Goal: Task Accomplishment & Management: Use online tool/utility

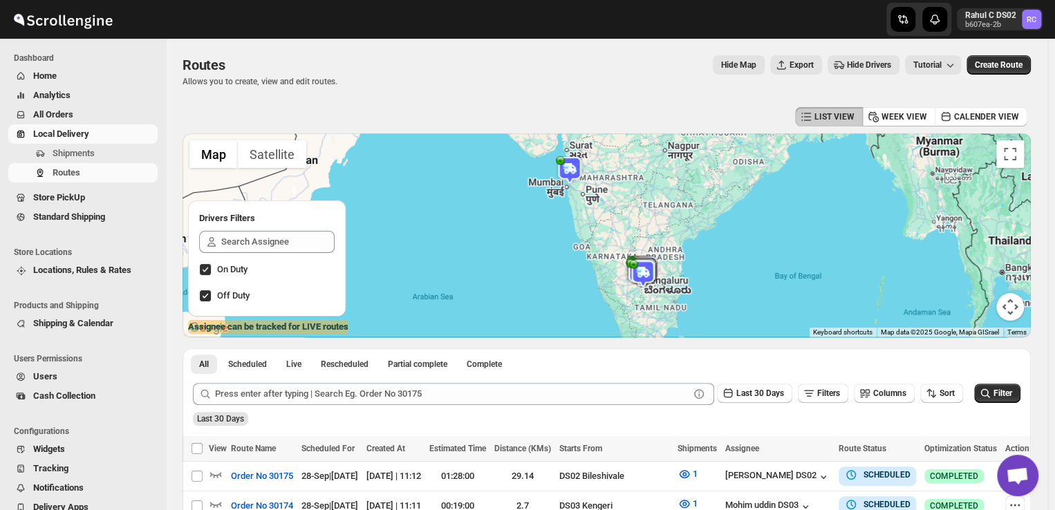
click at [88, 153] on span "Shipments" at bounding box center [74, 153] width 42 height 10
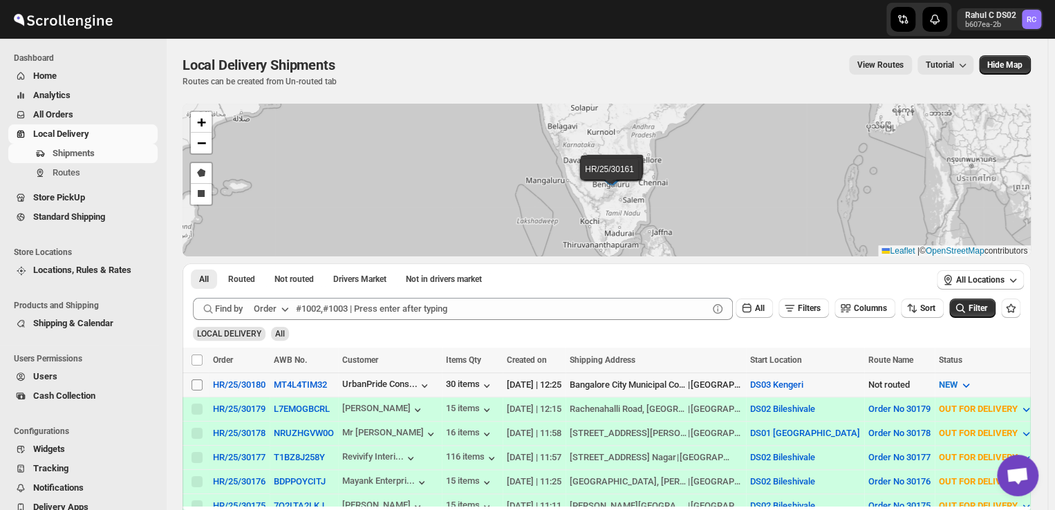
click at [192, 382] on input "Select shipment" at bounding box center [196, 384] width 11 height 11
checkbox input "true"
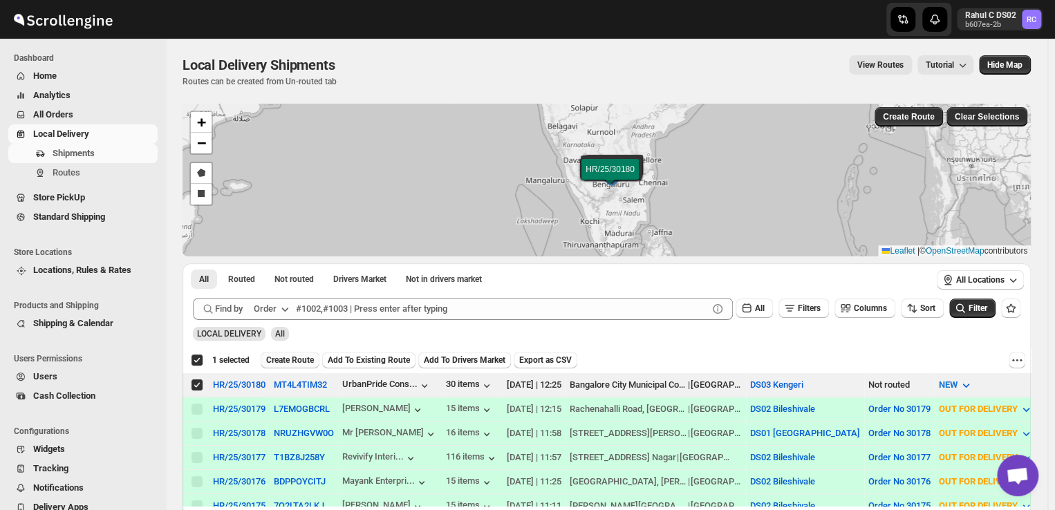
click at [307, 358] on span "Create Route" at bounding box center [290, 360] width 48 height 11
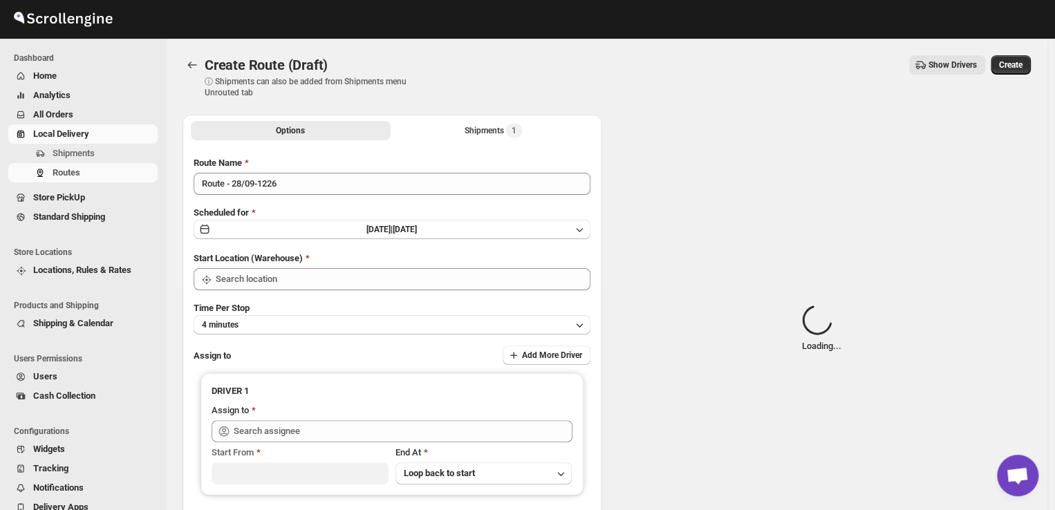
type input "DS03 Kengeri"
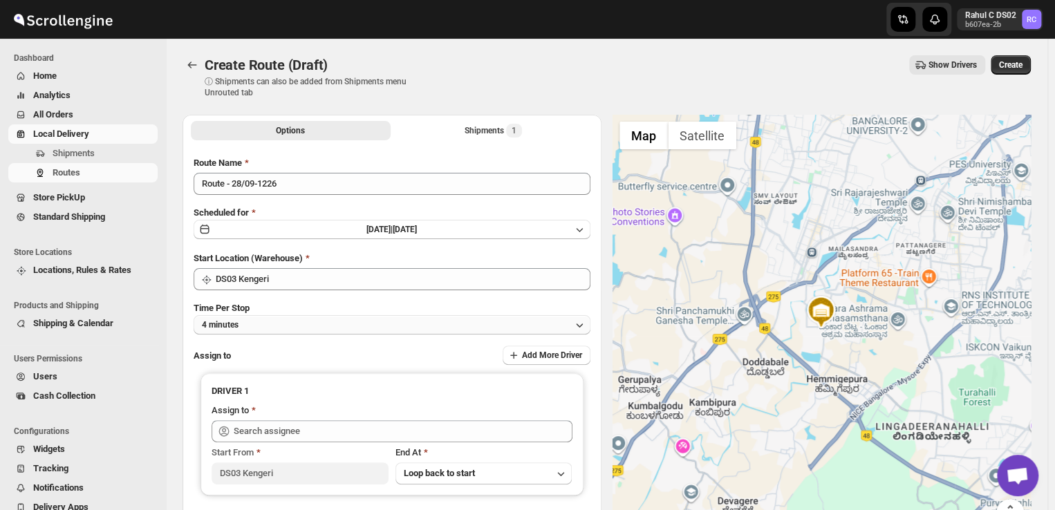
click at [279, 326] on button "4 minutes" at bounding box center [392, 324] width 397 height 19
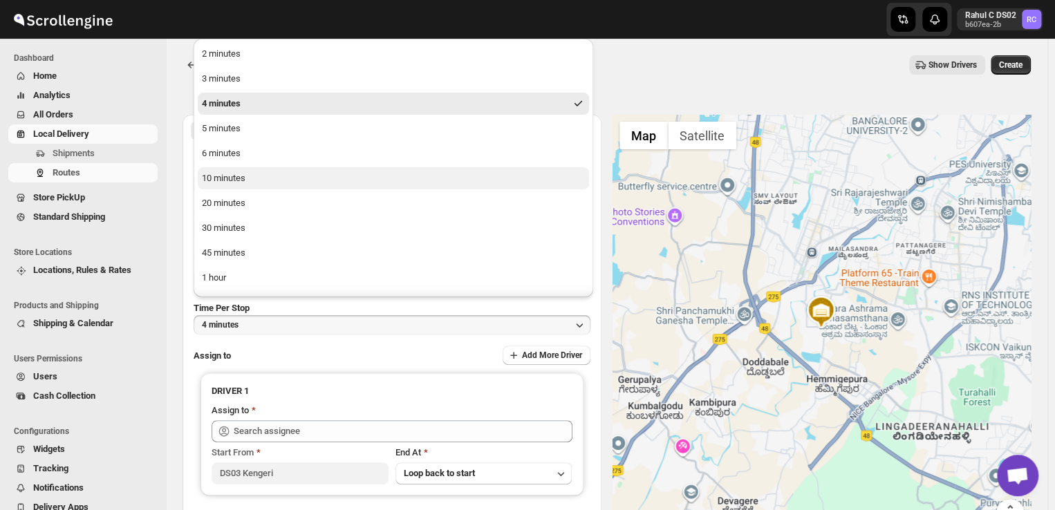
click at [230, 176] on div "10 minutes" at bounding box center [224, 178] width 44 height 14
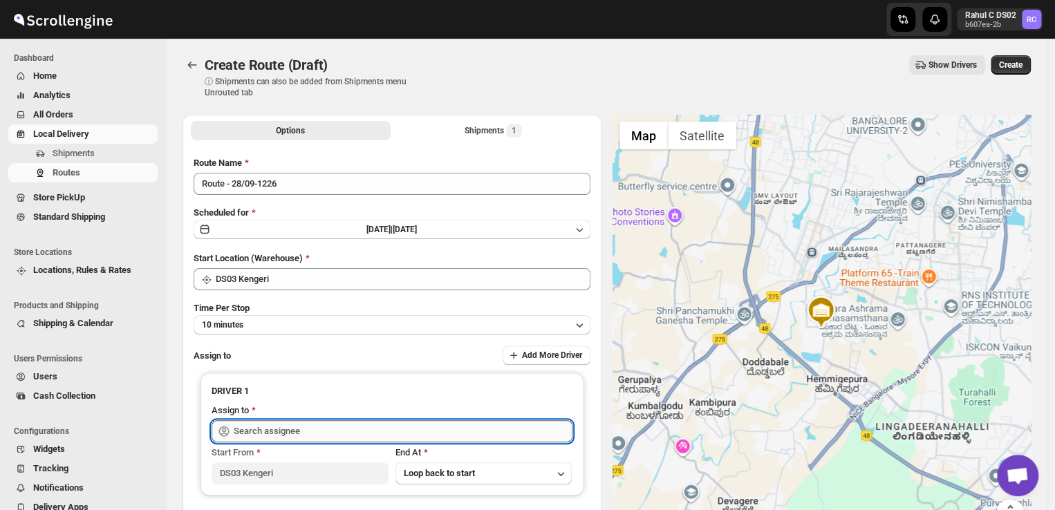
click at [312, 431] on input "text" at bounding box center [403, 431] width 339 height 22
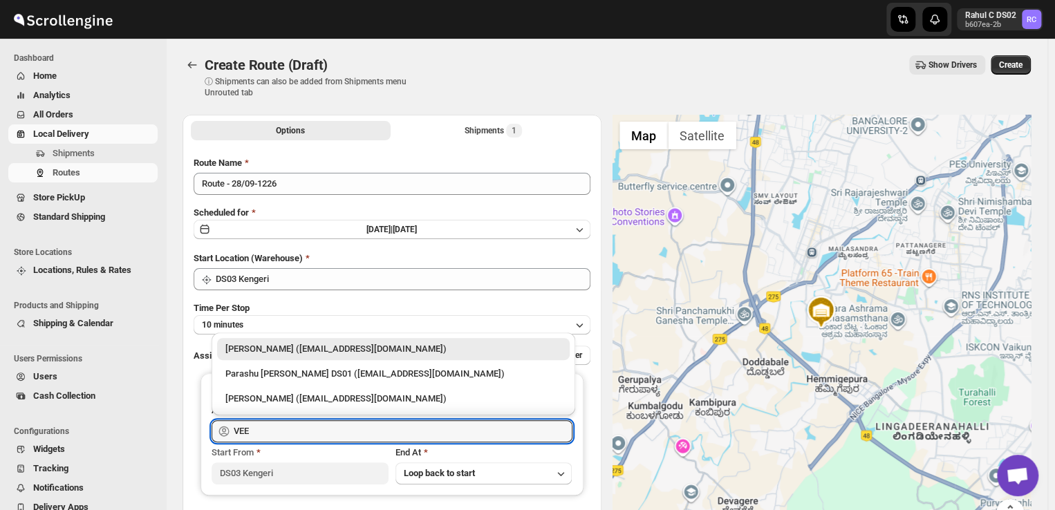
click at [344, 344] on div "[PERSON_NAME] ([EMAIL_ADDRESS][DOMAIN_NAME])" at bounding box center [393, 349] width 336 height 14
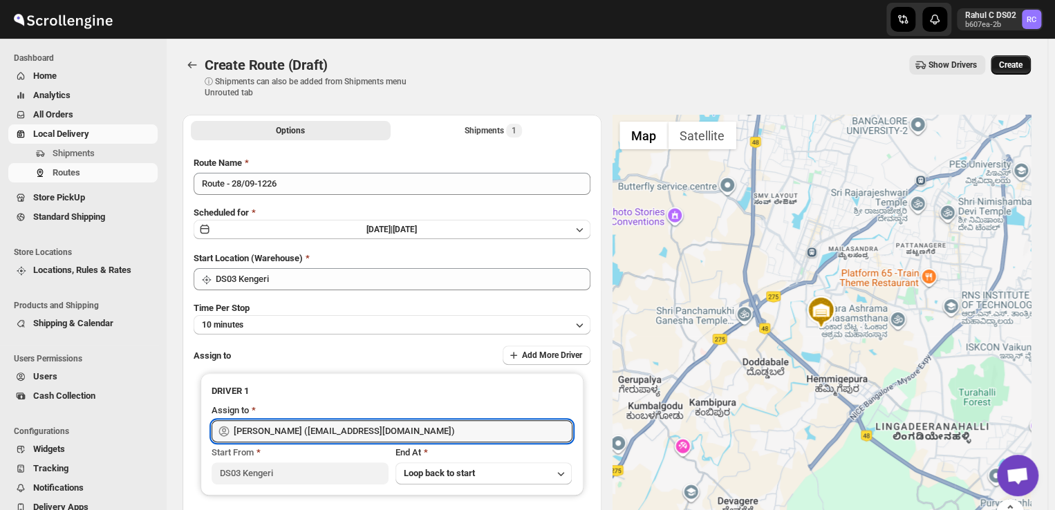
type input "[PERSON_NAME] ([EMAIL_ADDRESS][DOMAIN_NAME])"
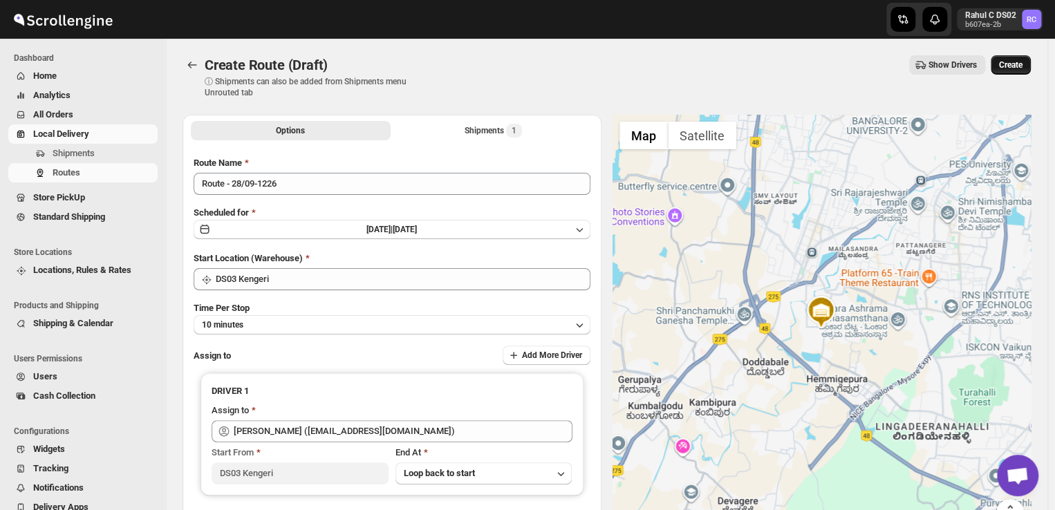
click at [1022, 61] on span "Create" at bounding box center [1010, 64] width 23 height 11
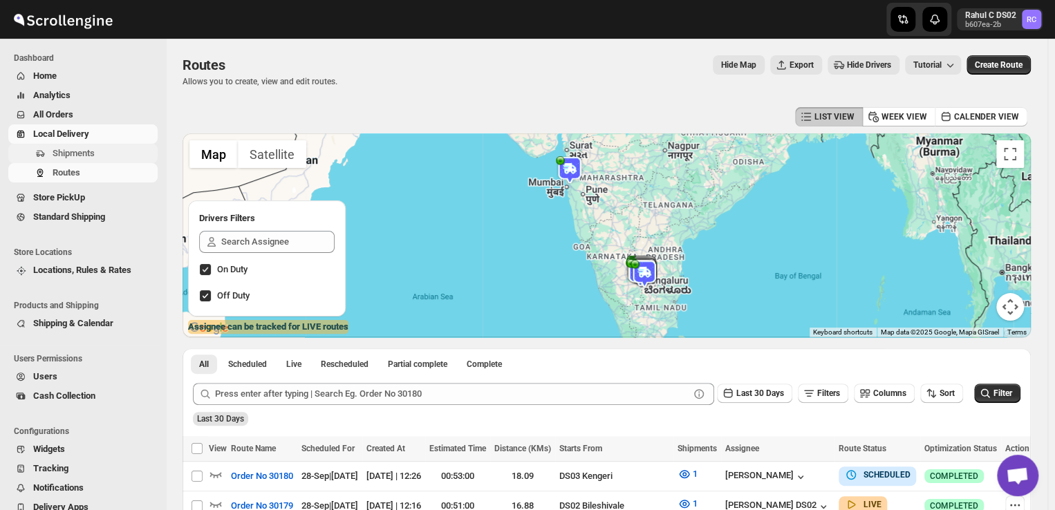
click at [71, 149] on span "Shipments" at bounding box center [74, 153] width 42 height 10
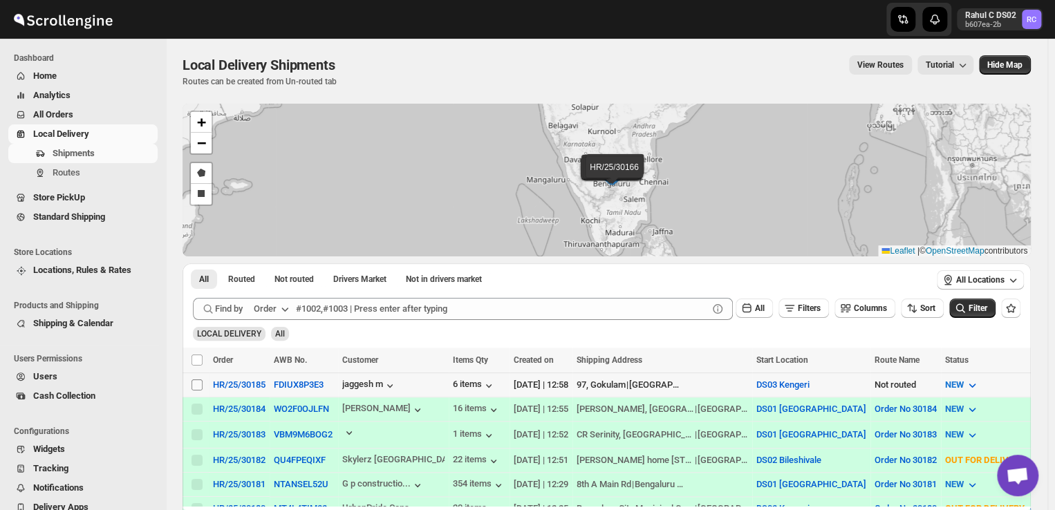
click at [194, 380] on input "Select shipment" at bounding box center [196, 384] width 11 height 11
checkbox input "true"
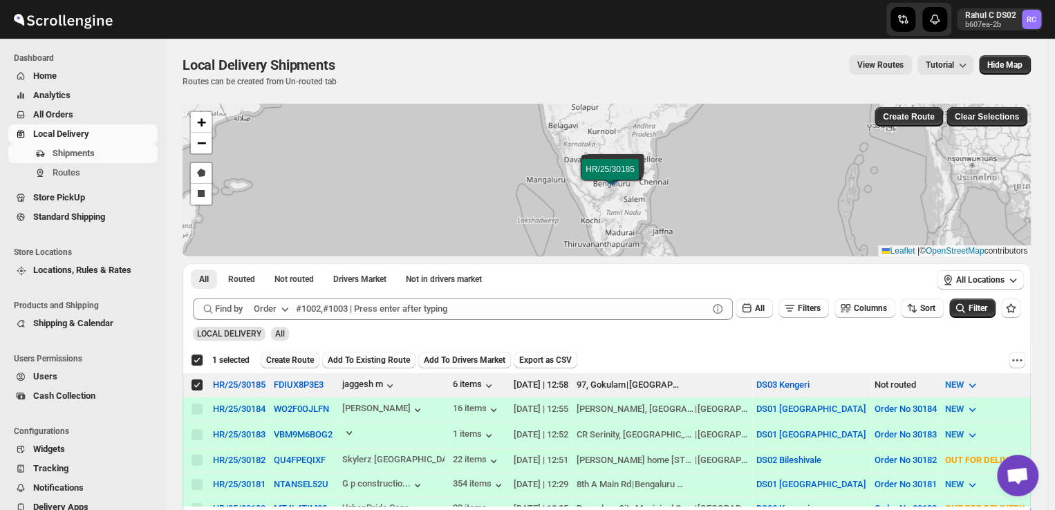
click at [296, 356] on span "Create Route" at bounding box center [290, 360] width 48 height 11
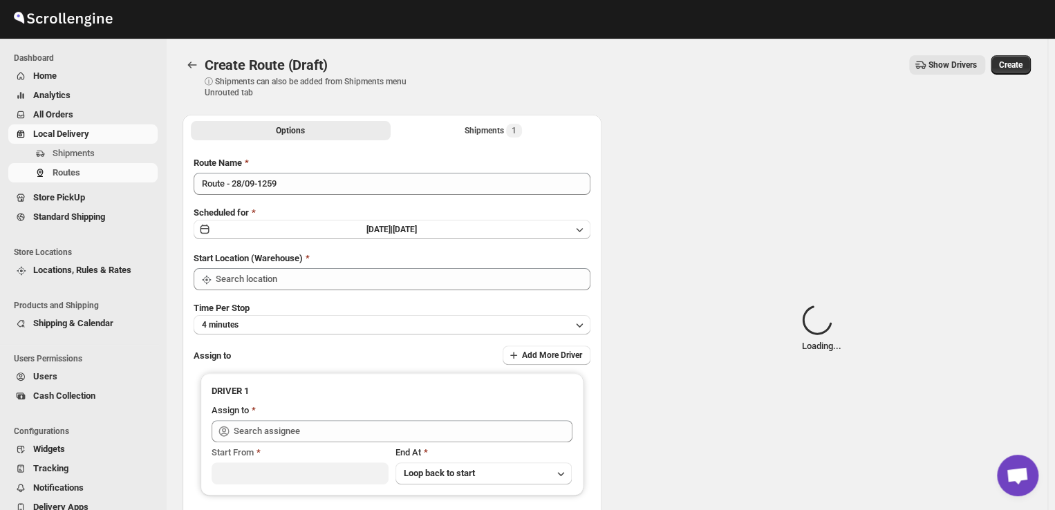
type input "DS03 Kengeri"
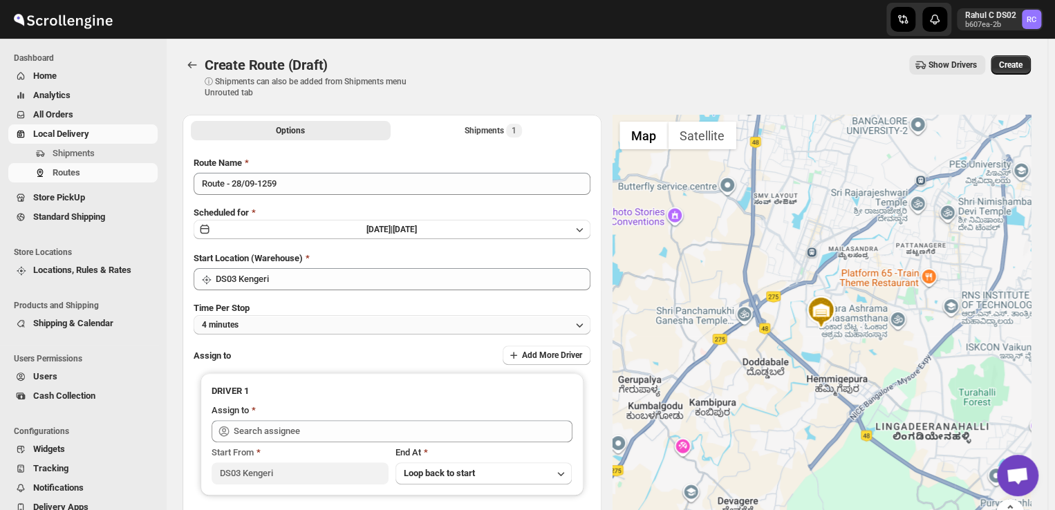
click at [260, 326] on button "4 minutes" at bounding box center [392, 324] width 397 height 19
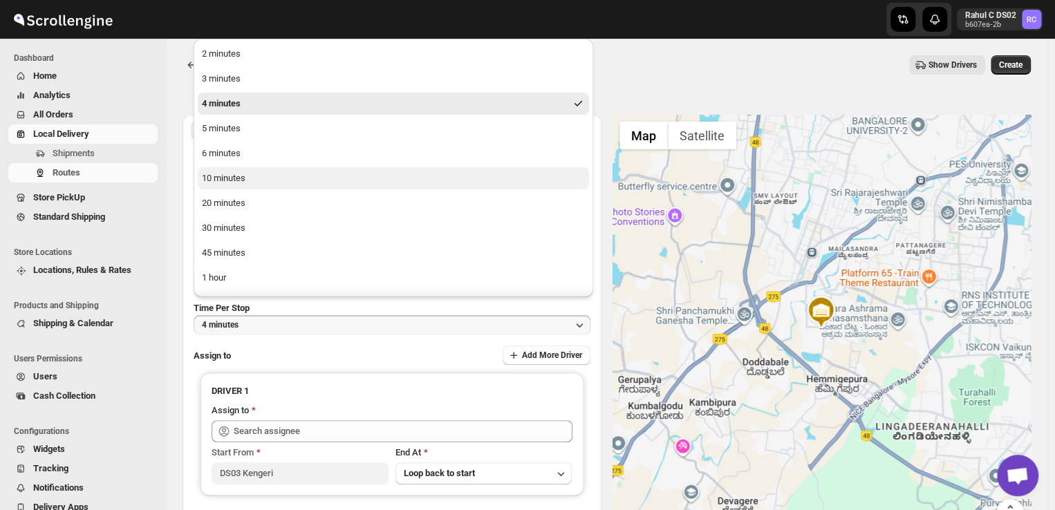
click at [225, 180] on div "10 minutes" at bounding box center [224, 178] width 44 height 14
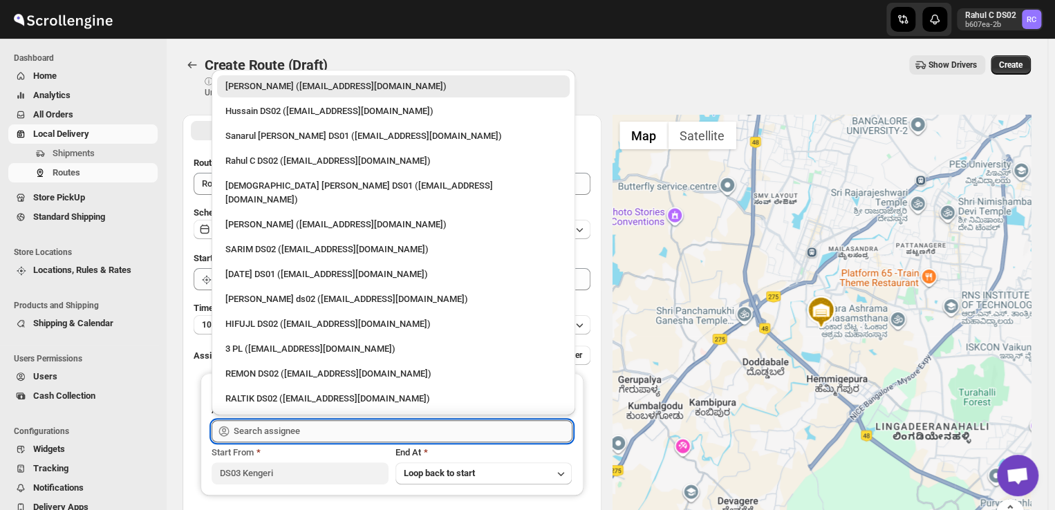
click at [325, 431] on input "text" at bounding box center [403, 431] width 339 height 22
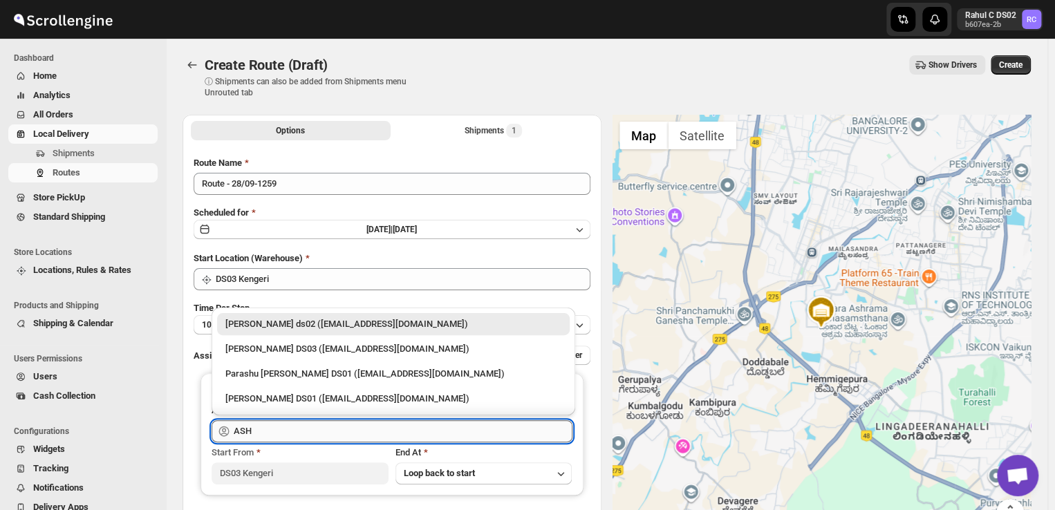
click at [254, 435] on input "ASH" at bounding box center [403, 431] width 339 height 22
click at [413, 323] on div "[PERSON_NAME] ds02 ([EMAIL_ADDRESS][DOMAIN_NAME])" at bounding box center [393, 324] width 336 height 14
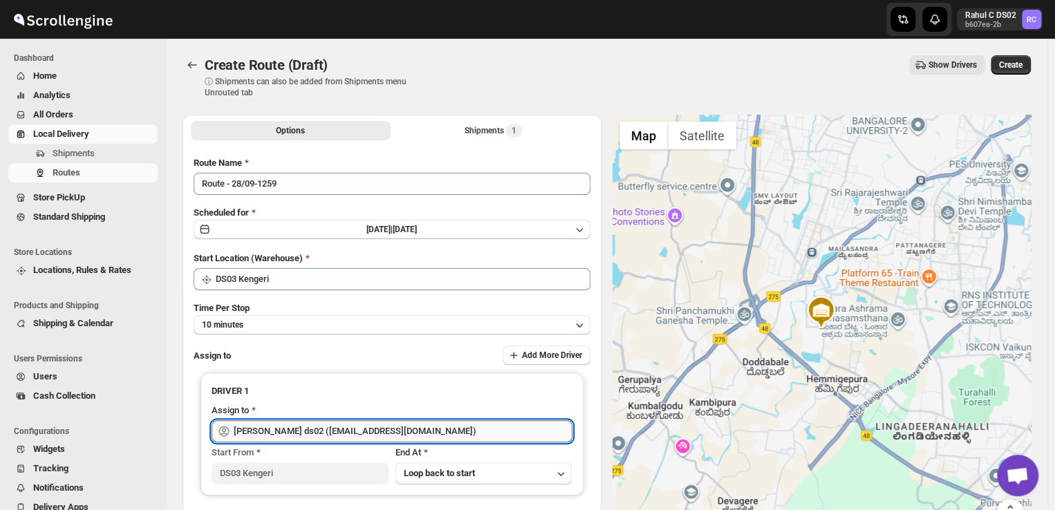
click at [408, 432] on input "[PERSON_NAME] ds02 ([EMAIL_ADDRESS][DOMAIN_NAME])" at bounding box center [403, 431] width 339 height 22
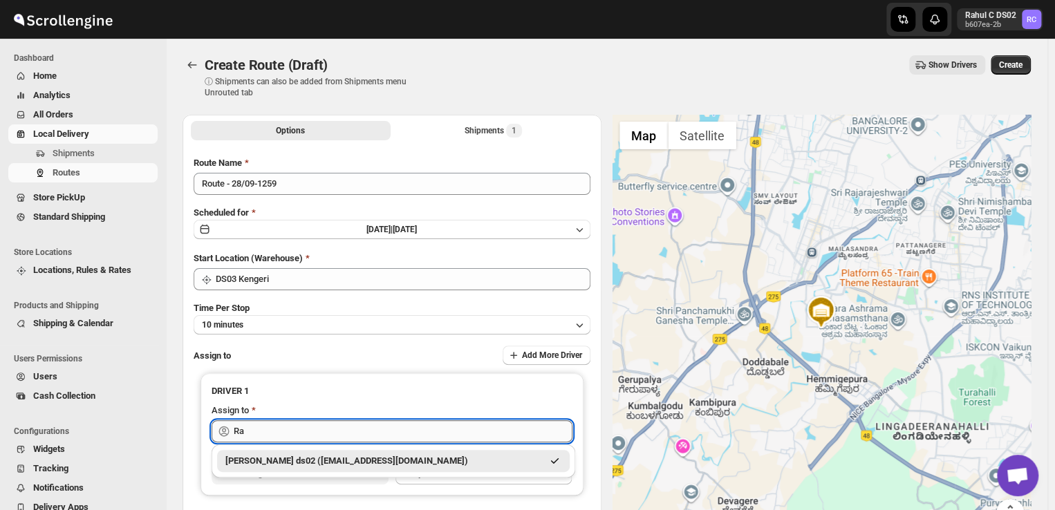
type input "R"
click at [373, 465] on div "[PERSON_NAME] DS03 ([EMAIL_ADDRESS][DOMAIN_NAME])" at bounding box center [393, 461] width 336 height 14
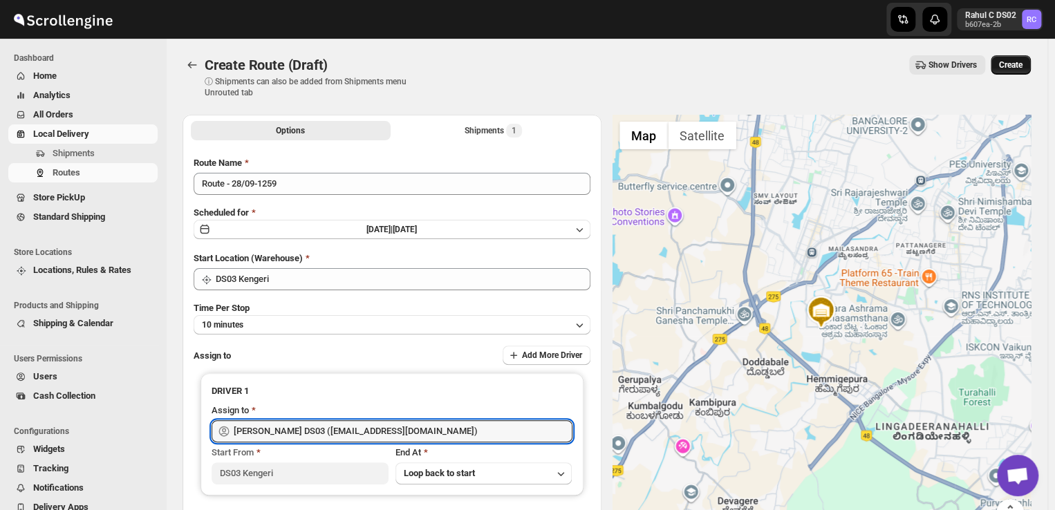
type input "[PERSON_NAME] DS03 ([EMAIL_ADDRESS][DOMAIN_NAME])"
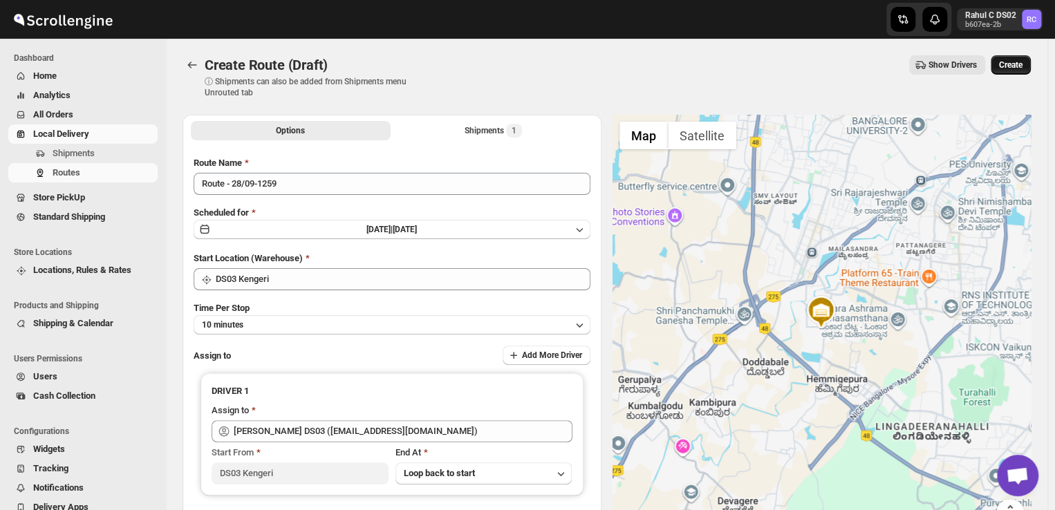
click at [1008, 64] on span "Create" at bounding box center [1010, 64] width 23 height 11
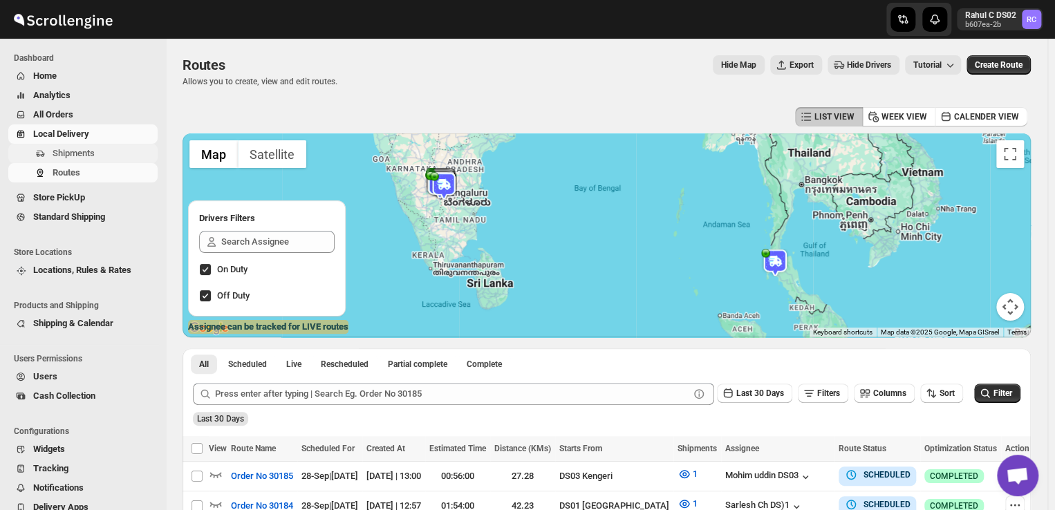
click at [80, 152] on span "Shipments" at bounding box center [74, 153] width 42 height 10
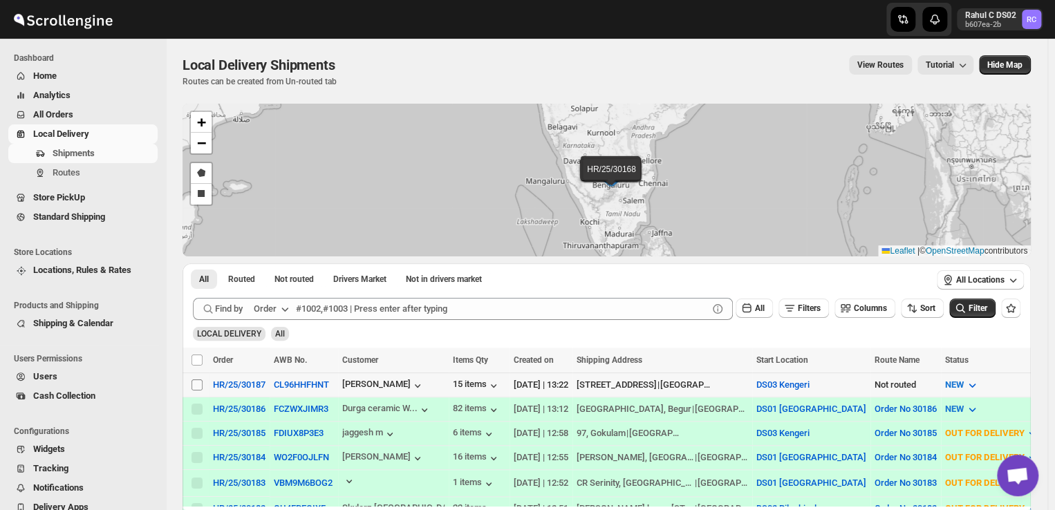
click at [196, 382] on input "Select shipment" at bounding box center [196, 384] width 11 height 11
checkbox input "true"
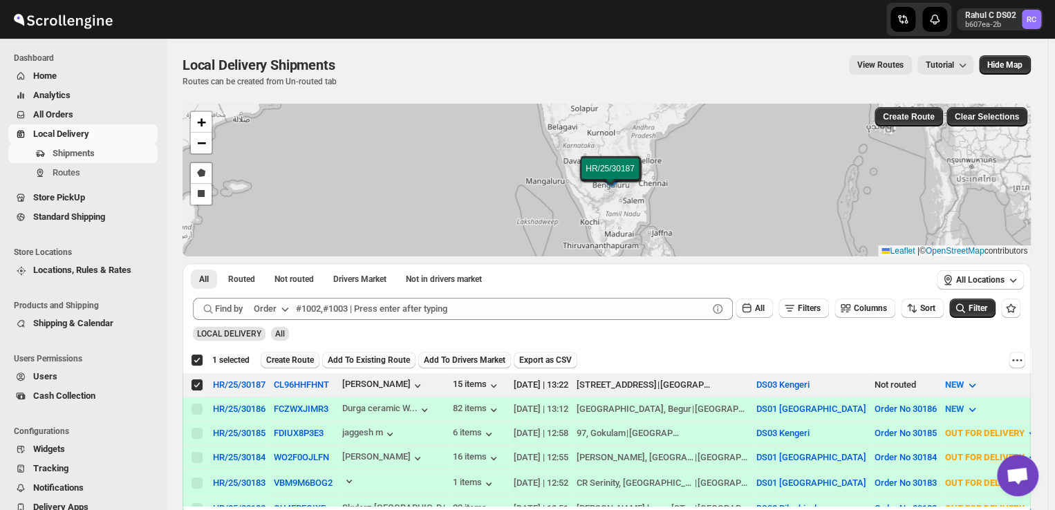
click at [289, 355] on span "Create Route" at bounding box center [290, 360] width 48 height 11
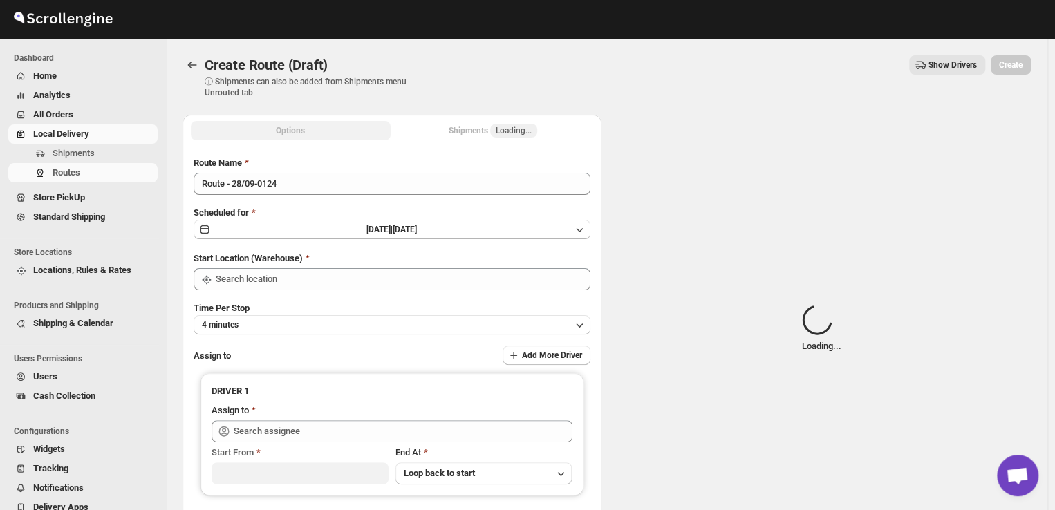
type input "DS03 Kengeri"
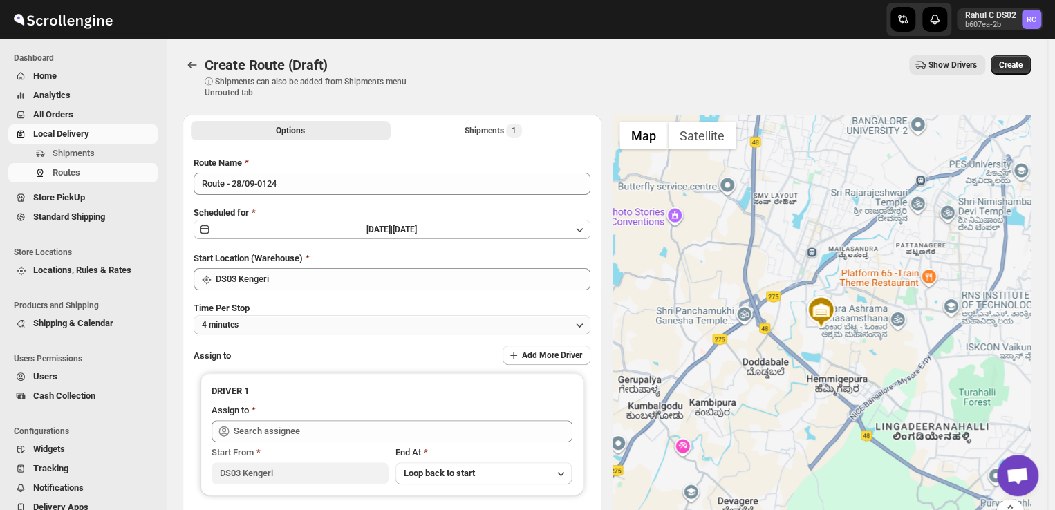
click at [255, 327] on button "4 minutes" at bounding box center [392, 324] width 397 height 19
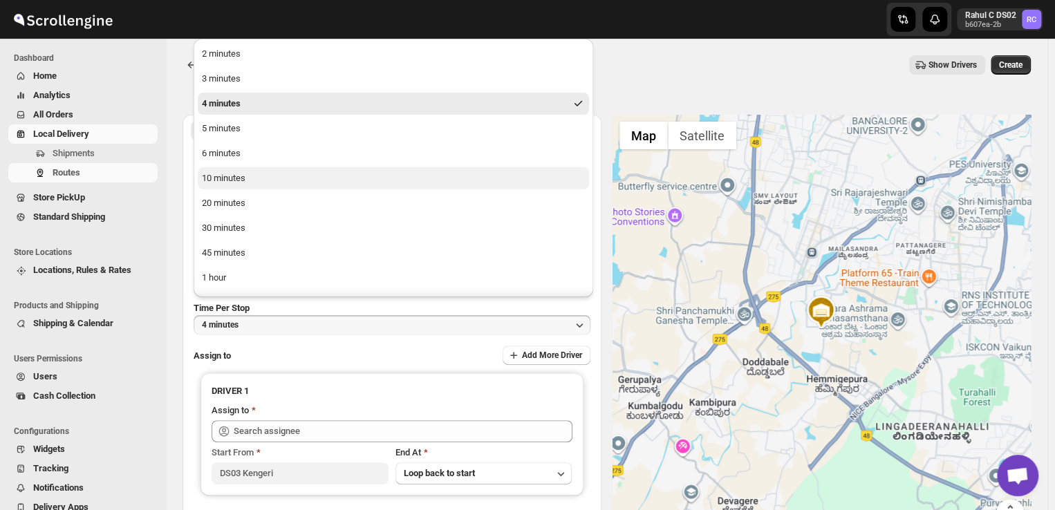
click at [245, 176] on div "10 minutes" at bounding box center [224, 178] width 44 height 14
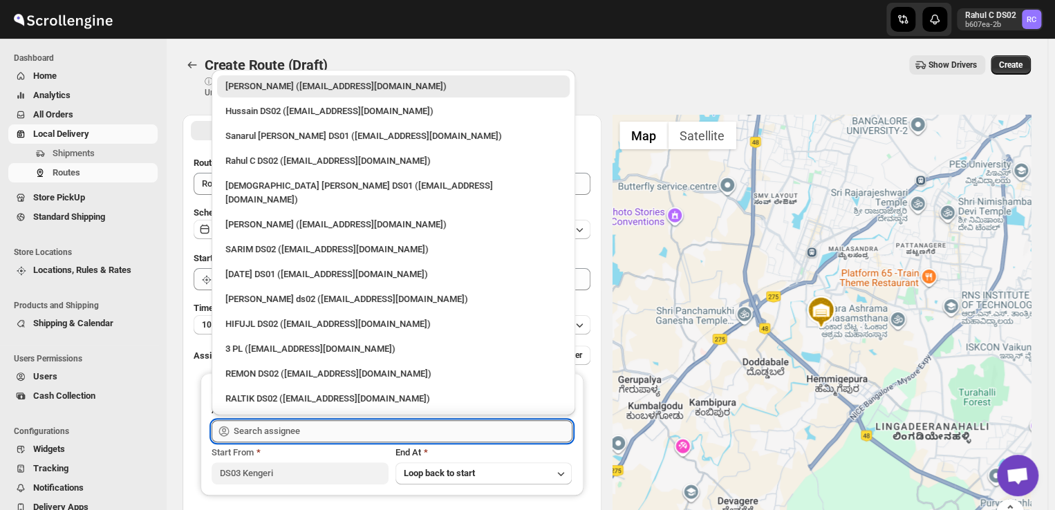
click at [311, 433] on input "text" at bounding box center [403, 431] width 339 height 22
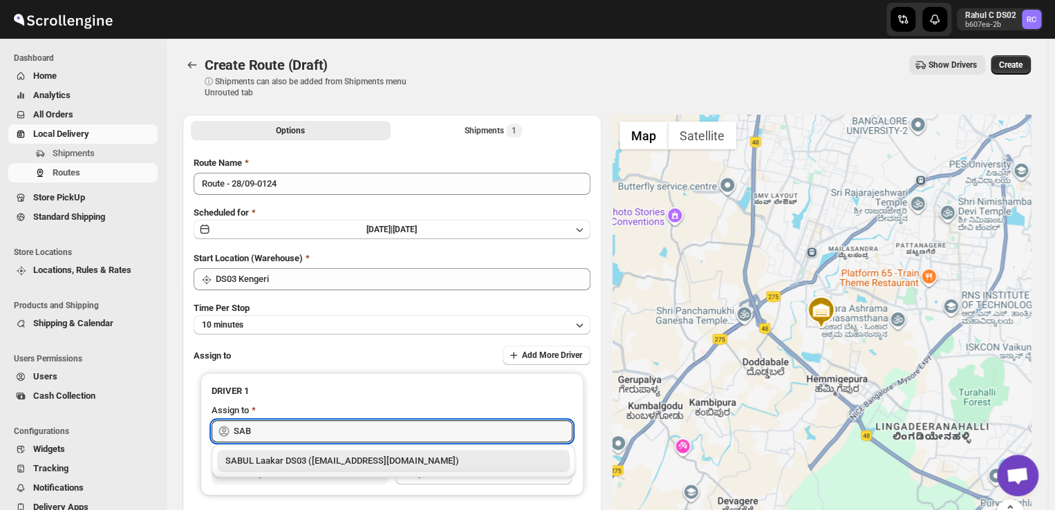
click at [315, 461] on div "SABUL Laakar DS03 ([EMAIL_ADDRESS][DOMAIN_NAME])" at bounding box center [393, 461] width 336 height 14
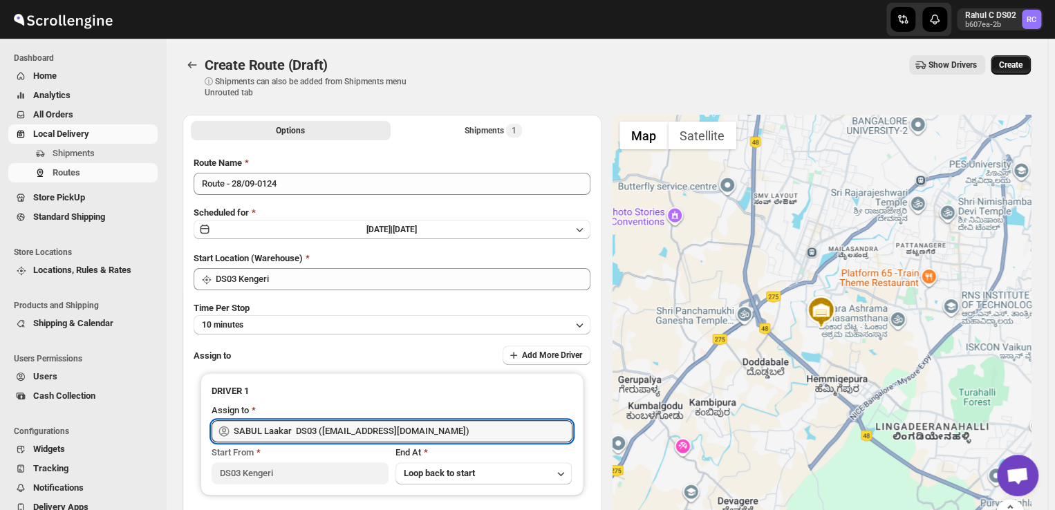
type input "SABUL Laakar DS03 ([EMAIL_ADDRESS][DOMAIN_NAME])"
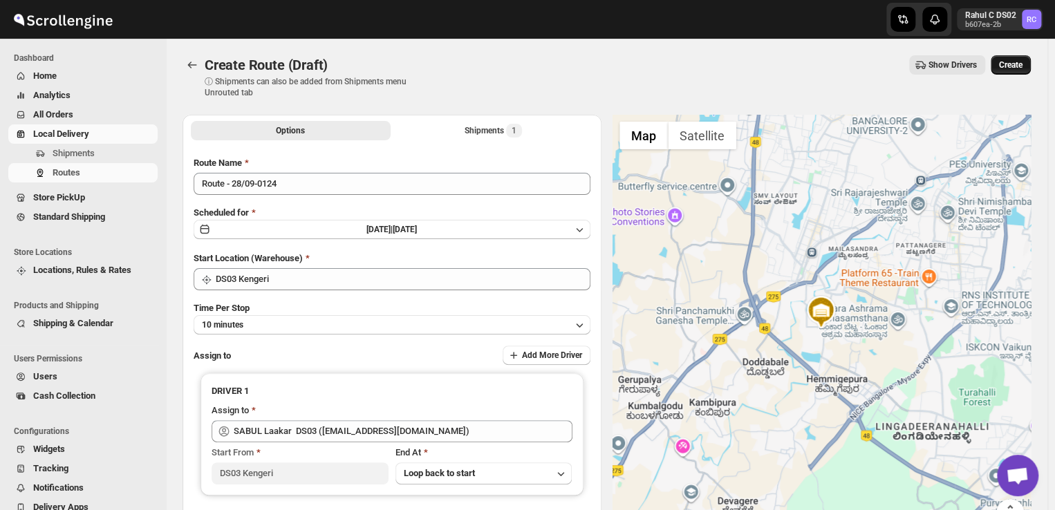
click at [1017, 61] on span "Create" at bounding box center [1010, 64] width 23 height 11
